Goal: Information Seeking & Learning: Learn about a topic

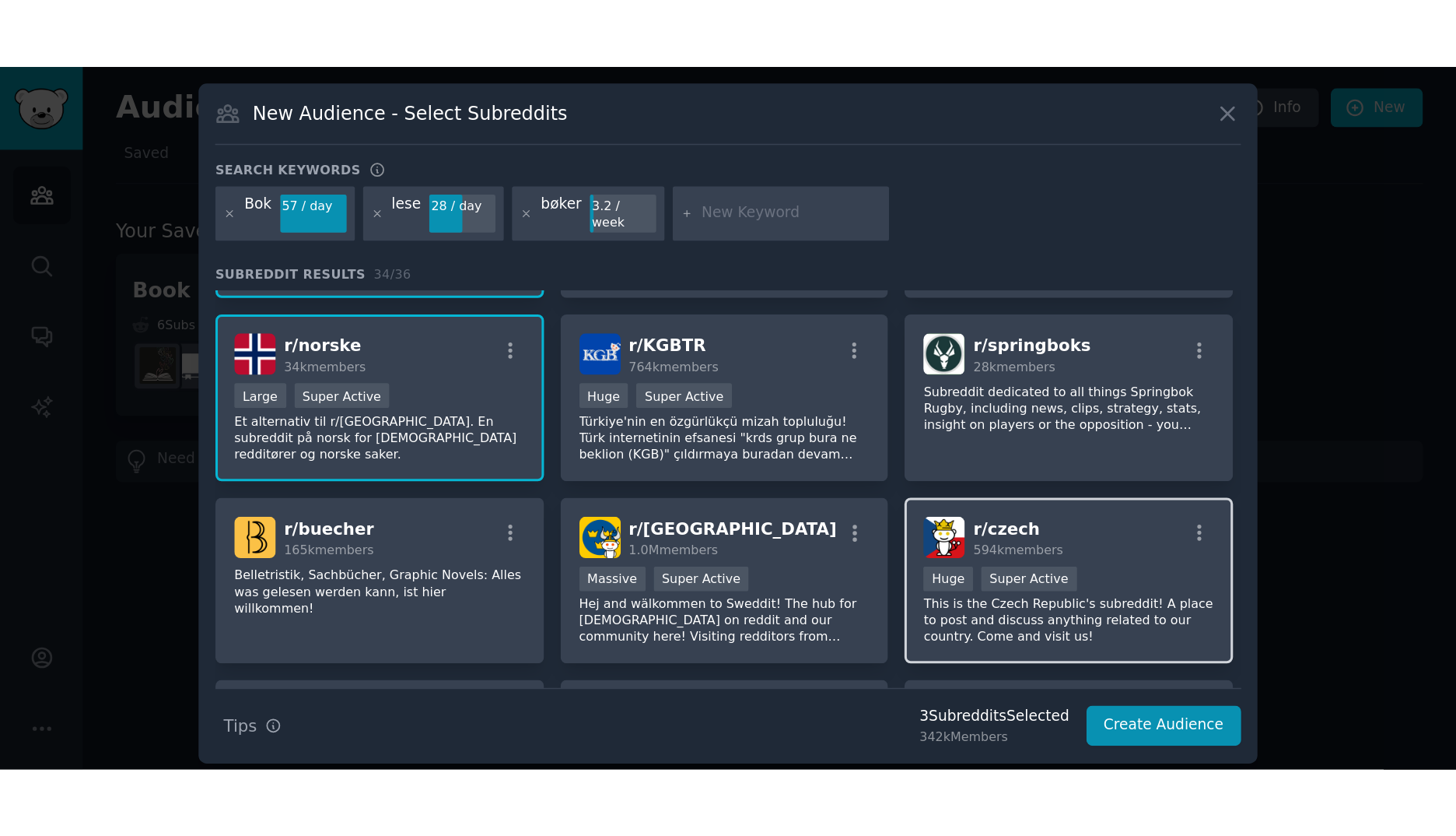
scroll to position [79, 0]
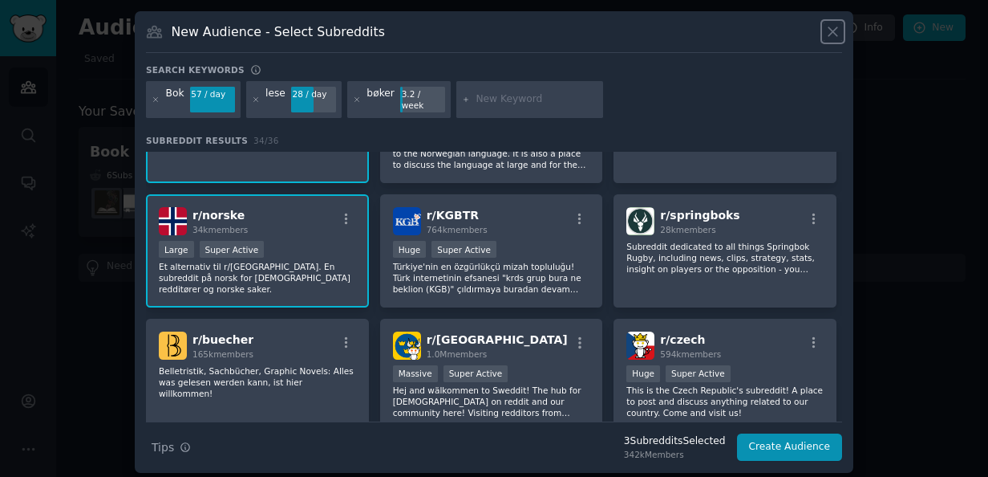
click at [827, 34] on icon at bounding box center [833, 31] width 17 height 17
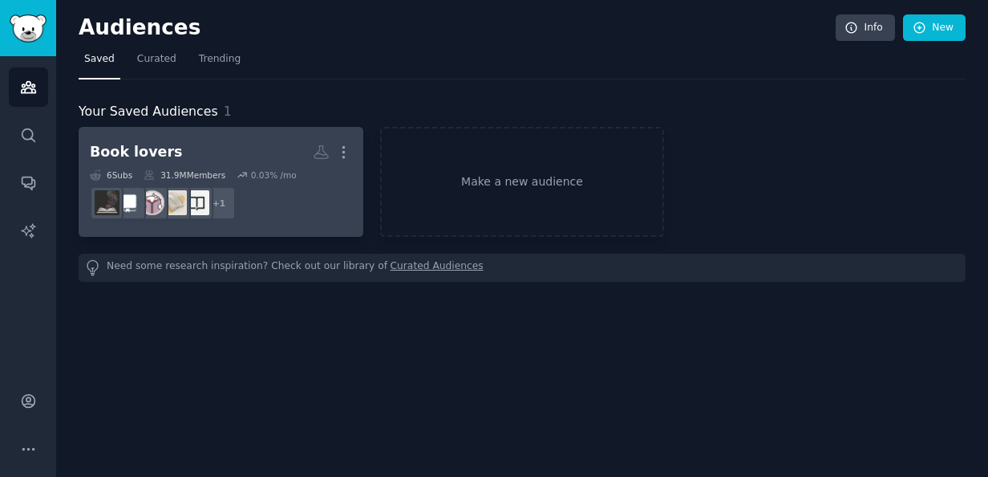
click at [239, 148] on h2 "Book lovers More" at bounding box center [221, 152] width 262 height 28
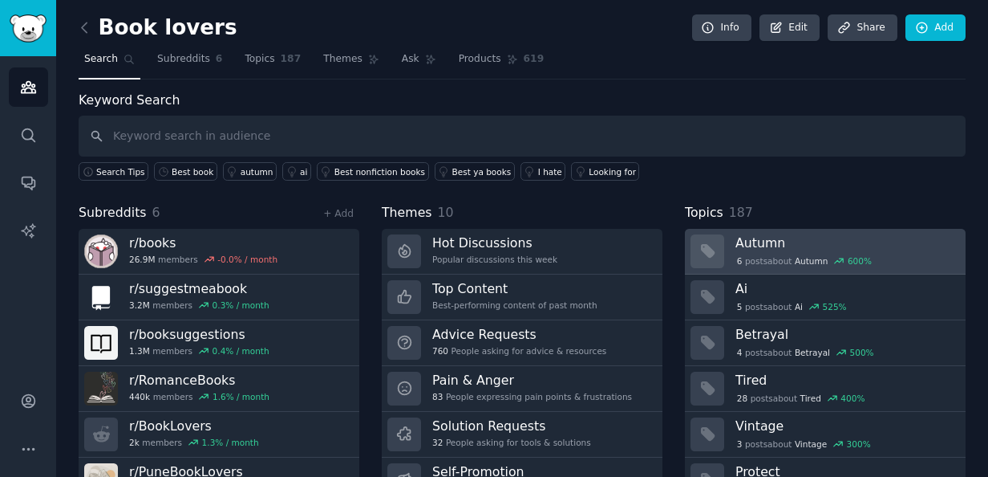
click at [920, 251] on div "6 post s about Autumn 600 %" at bounding box center [845, 259] width 219 height 17
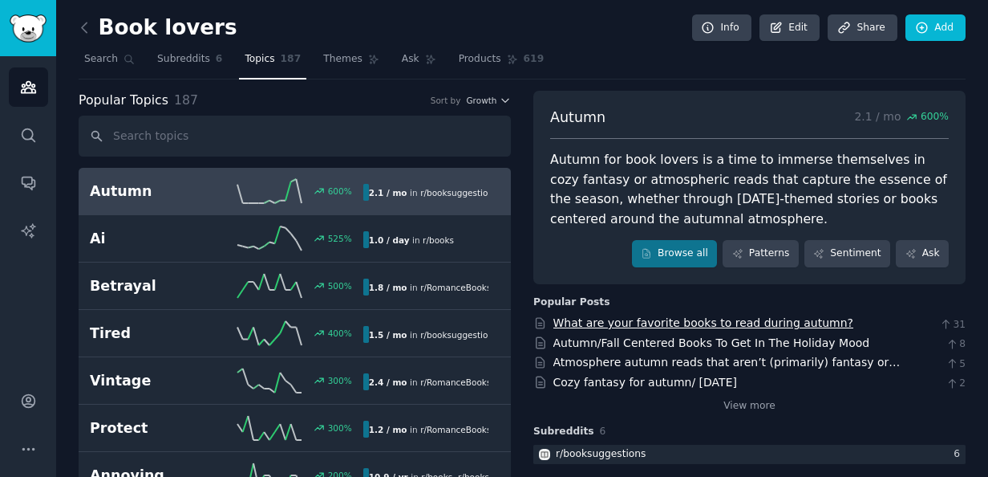
click at [777, 318] on link "What are your favorite books to read during autumn?" at bounding box center [704, 322] width 301 height 13
